Goal: Register for event/course

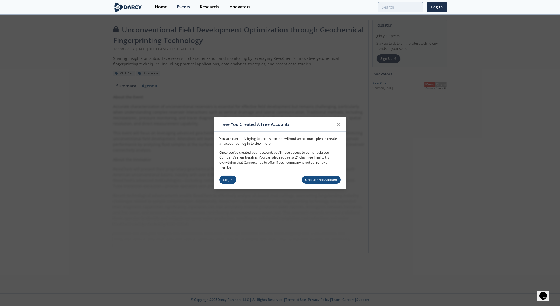
click at [225, 180] on link "Log In" at bounding box center [227, 180] width 17 height 8
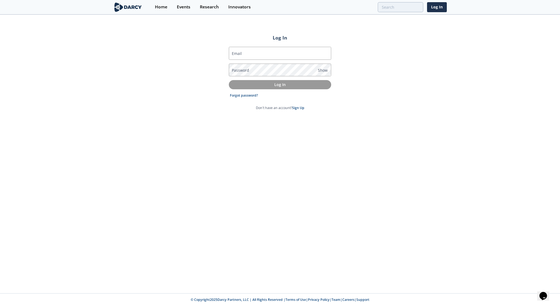
type input "[EMAIL_ADDRESS][PERSON_NAME][DOMAIN_NAME]"
click at [246, 86] on p "Log In" at bounding box center [280, 85] width 95 height 6
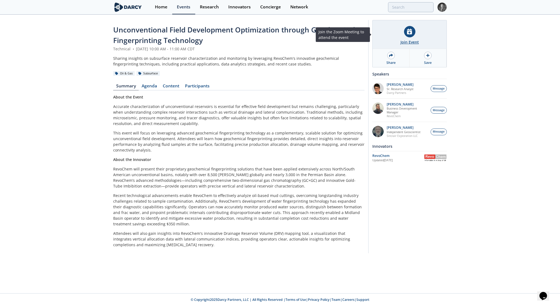
click at [407, 41] on div "Join Event" at bounding box center [410, 42] width 18 height 6
